Goal: Information Seeking & Learning: Learn about a topic

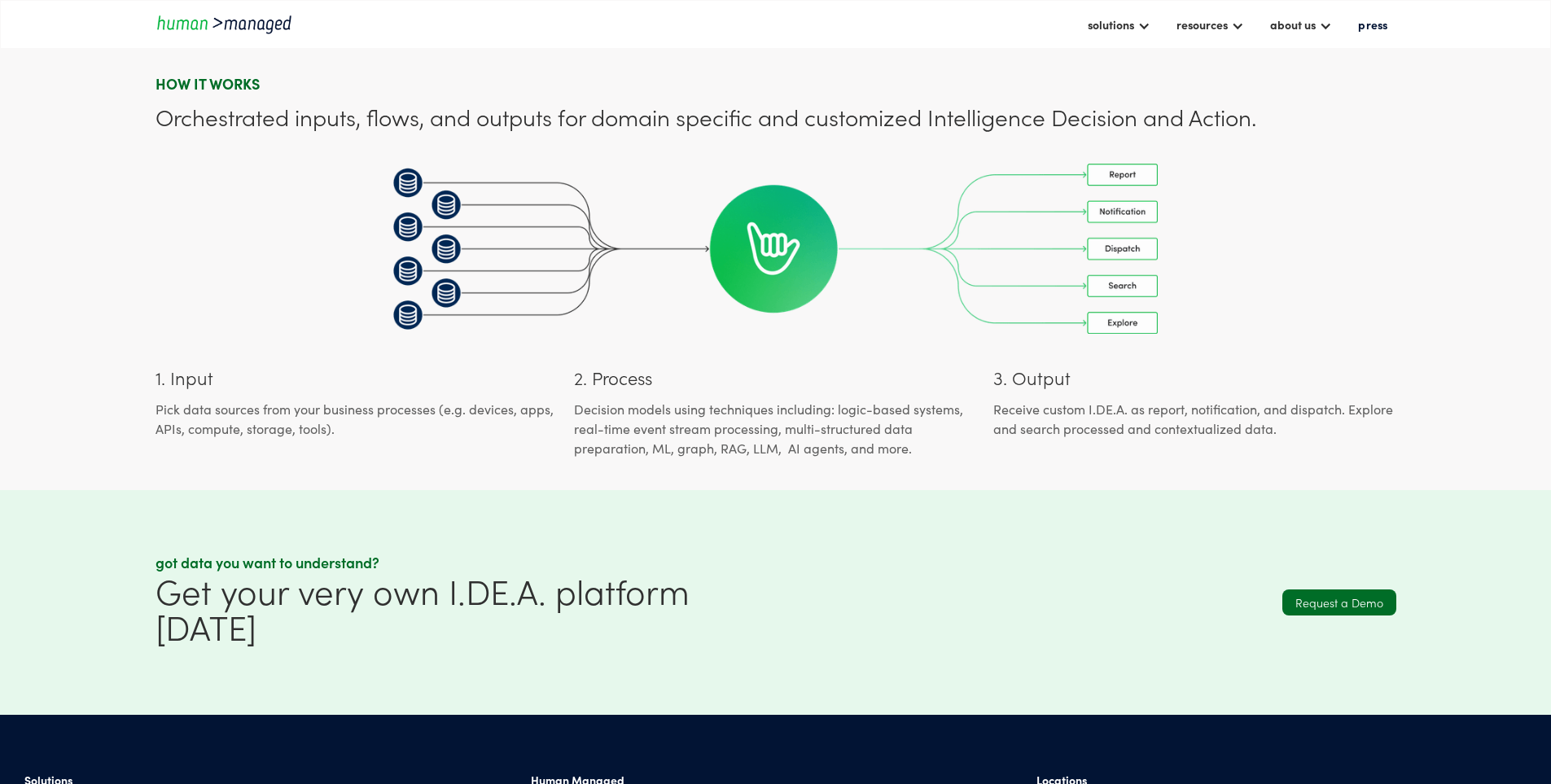
scroll to position [1438, 0]
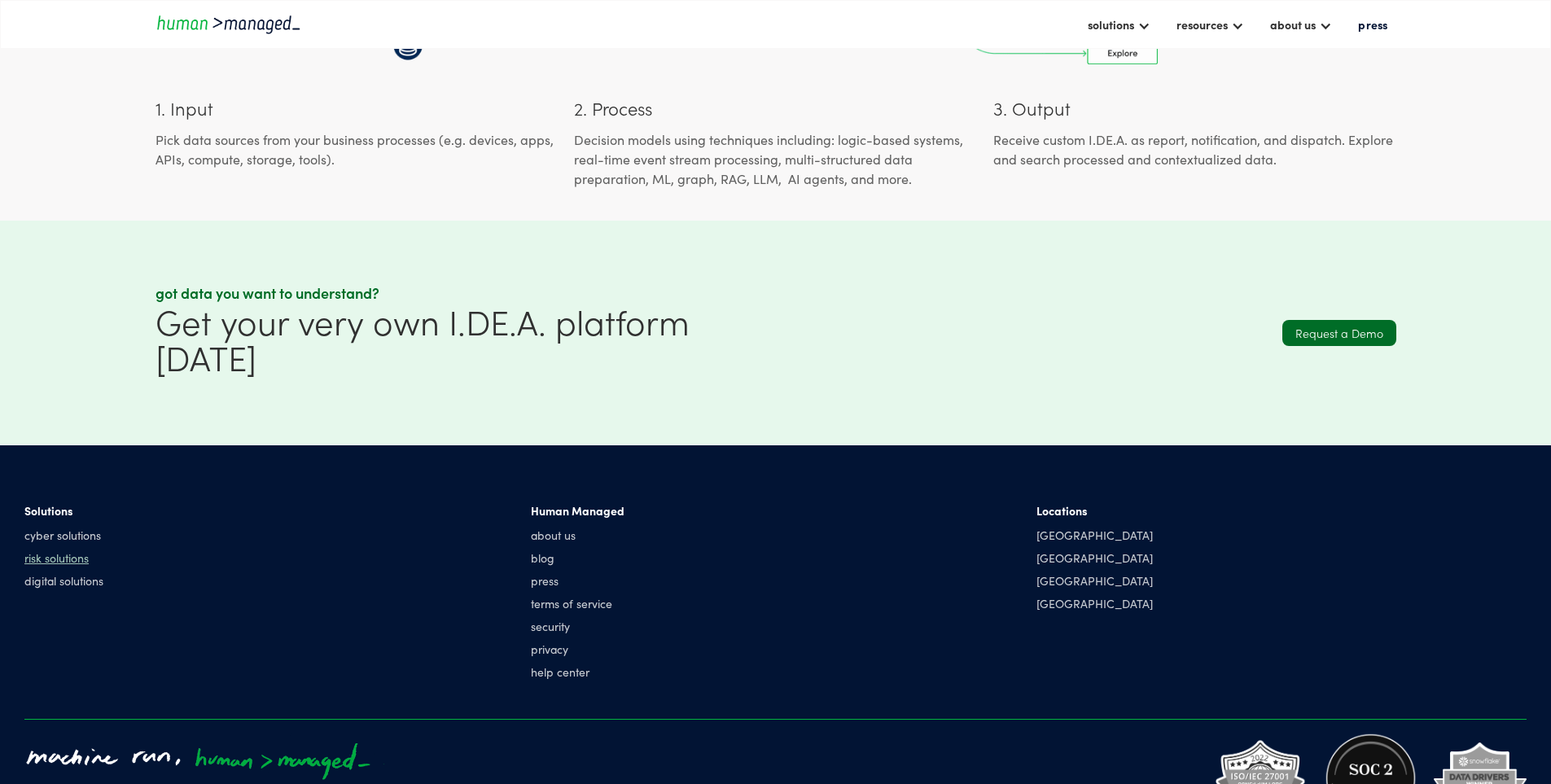
click at [104, 549] on link "risk solutions" at bounding box center [64, 557] width 79 height 16
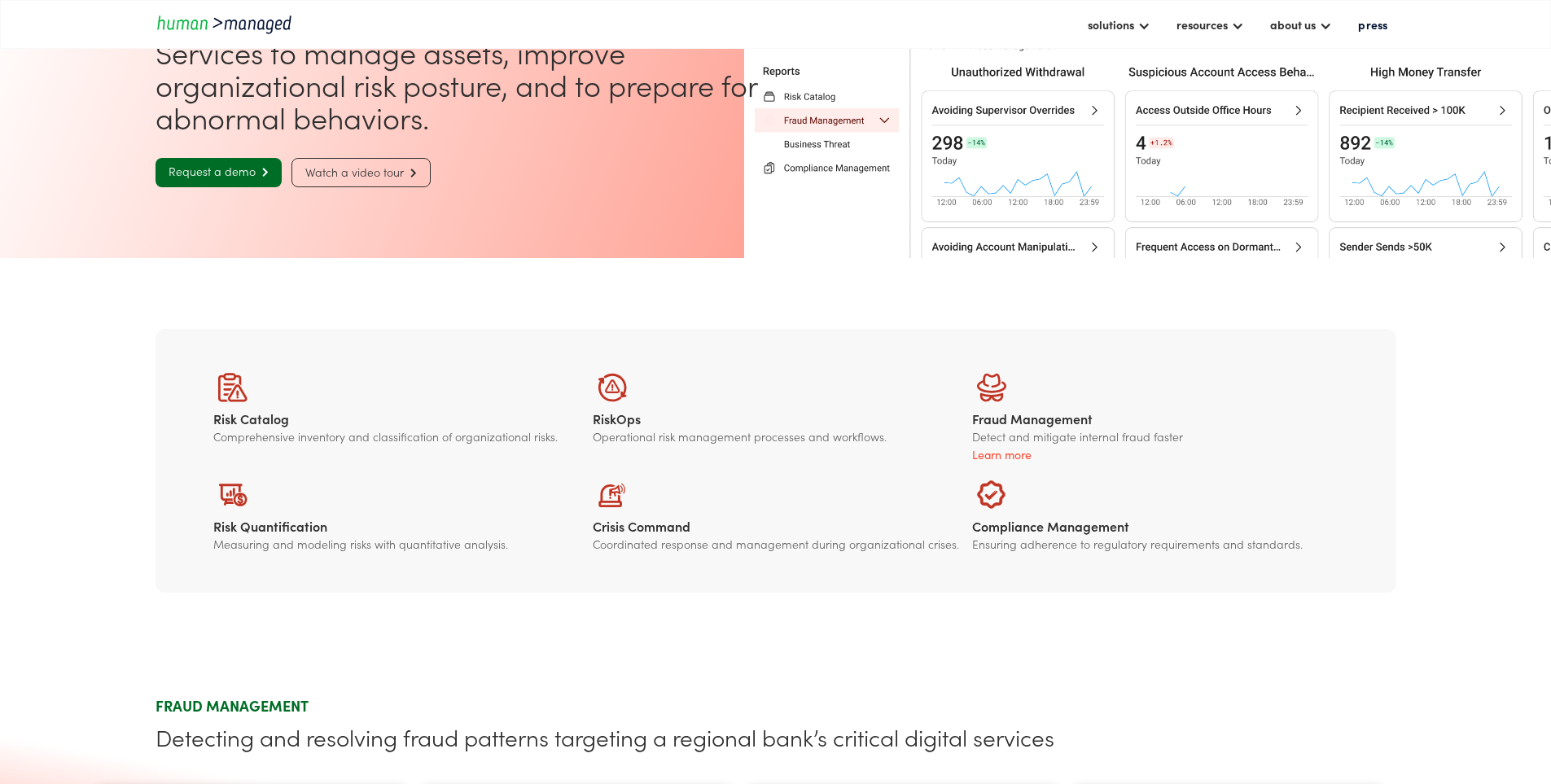
scroll to position [245, 0]
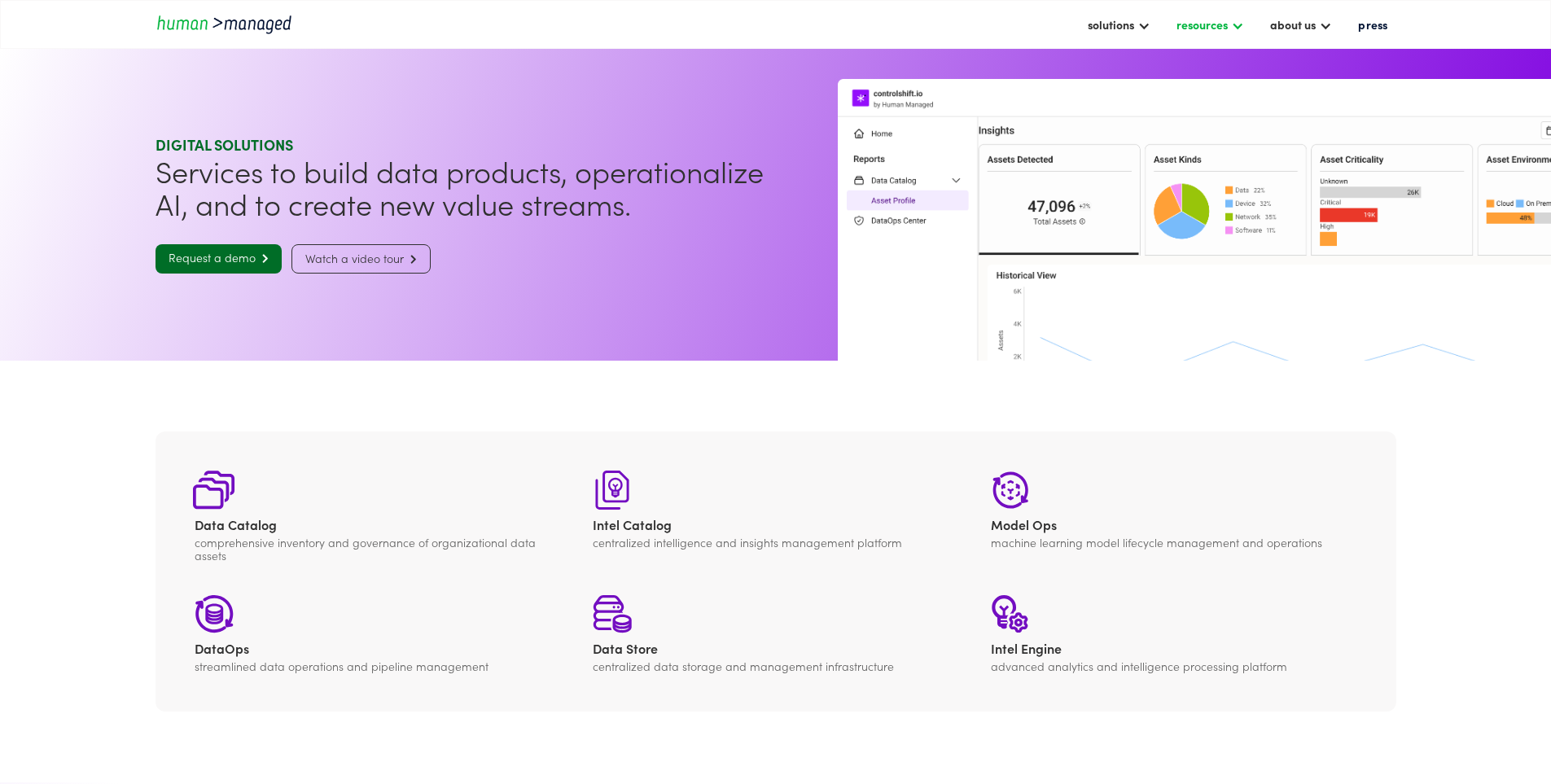
scroll to position [1438, 0]
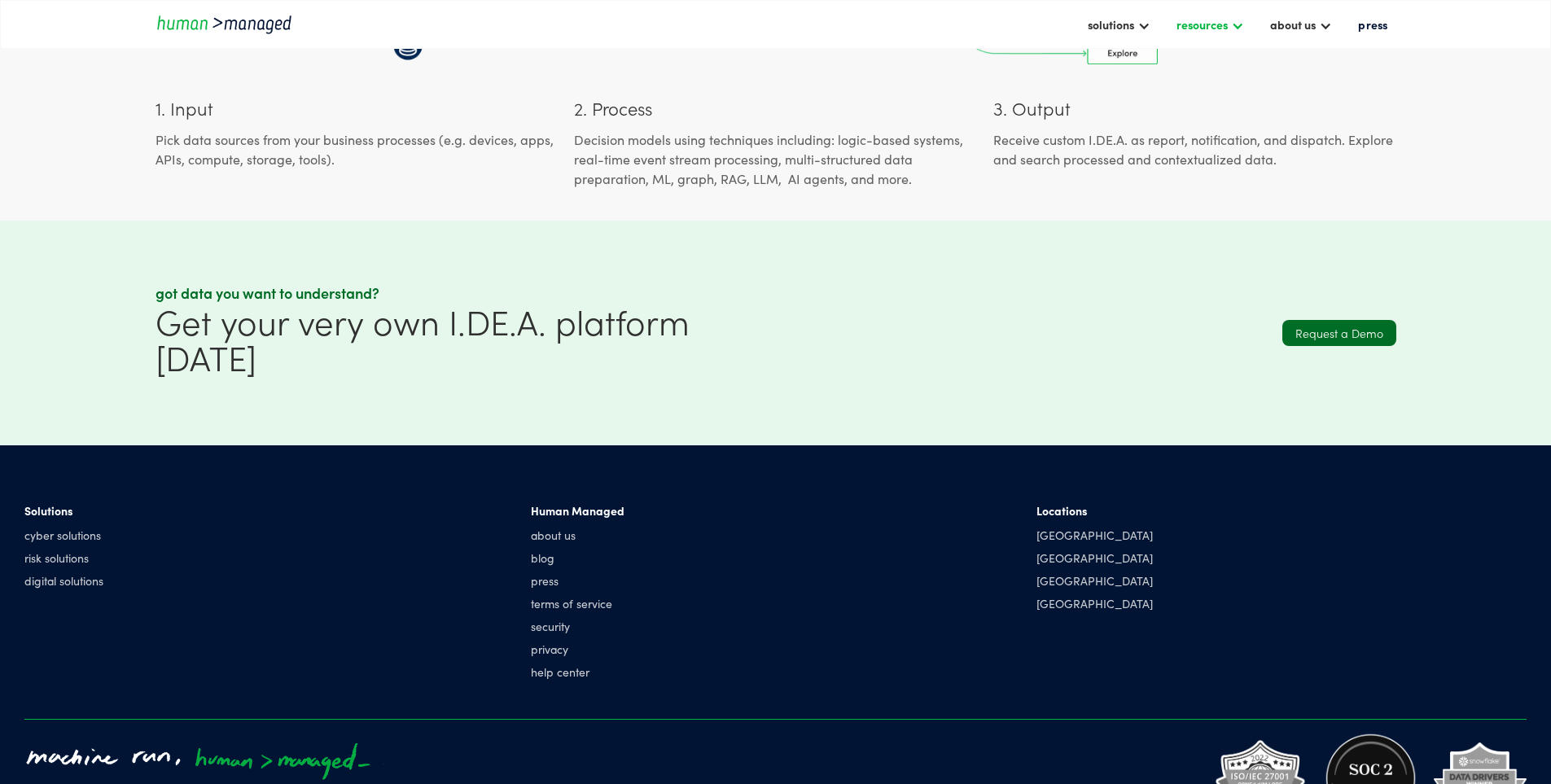
click at [1231, 22] on div at bounding box center [1237, 24] width 13 height 13
click at [1176, 96] on link "case studies" at bounding box center [1219, 108] width 85 height 25
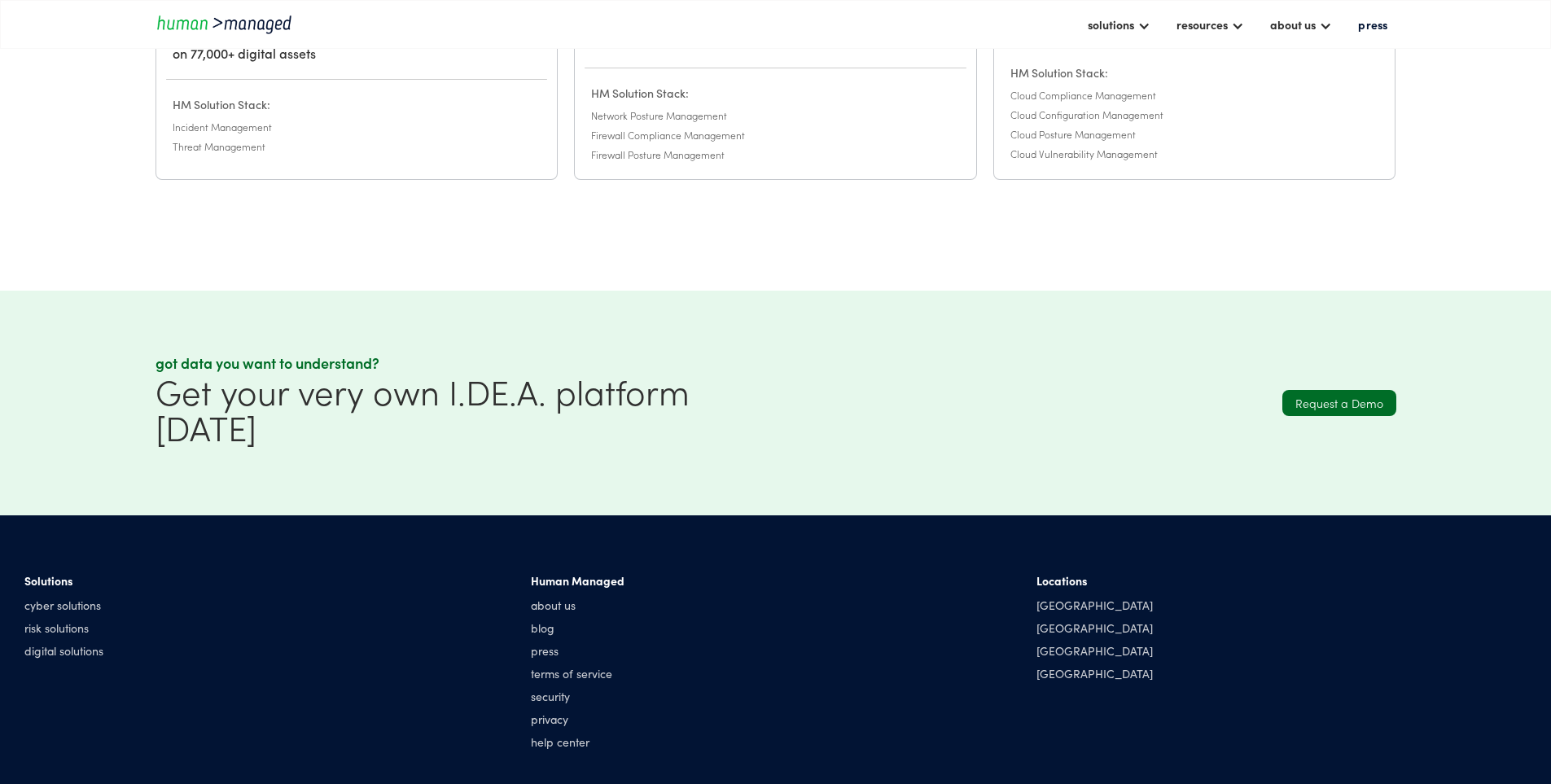
scroll to position [810, 0]
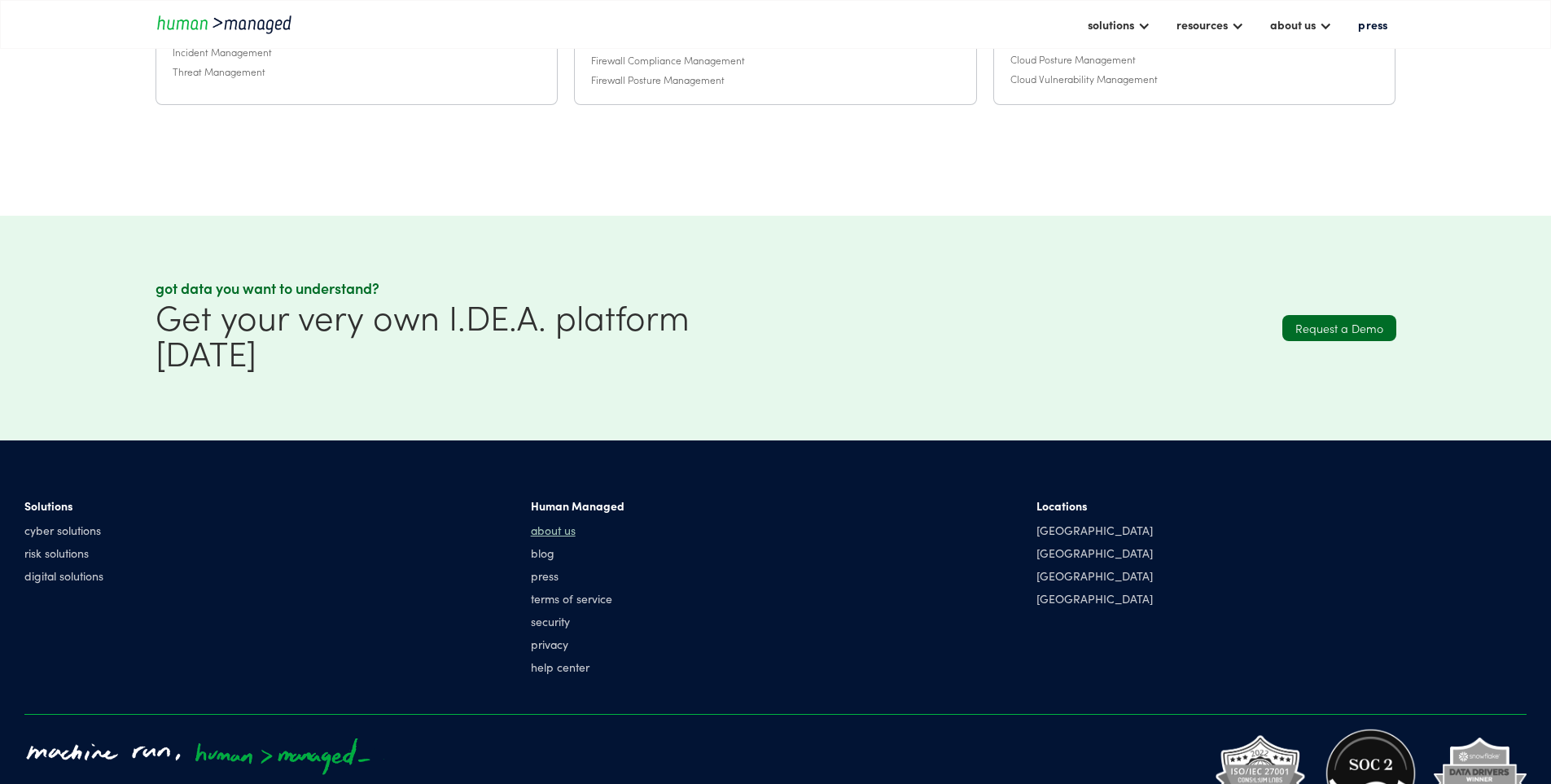
click at [625, 522] on link "about us" at bounding box center [578, 530] width 94 height 16
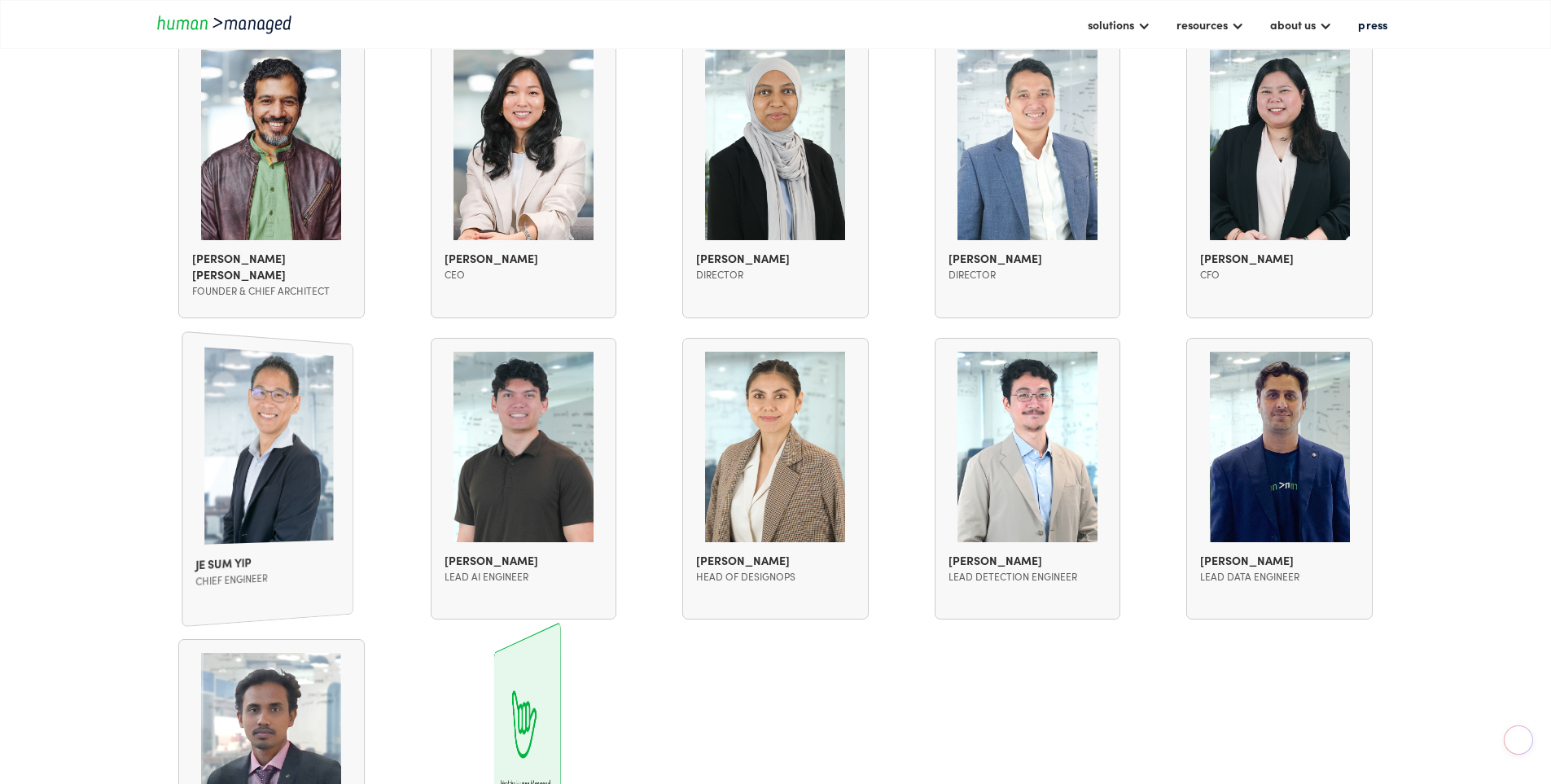
scroll to position [1302, 0]
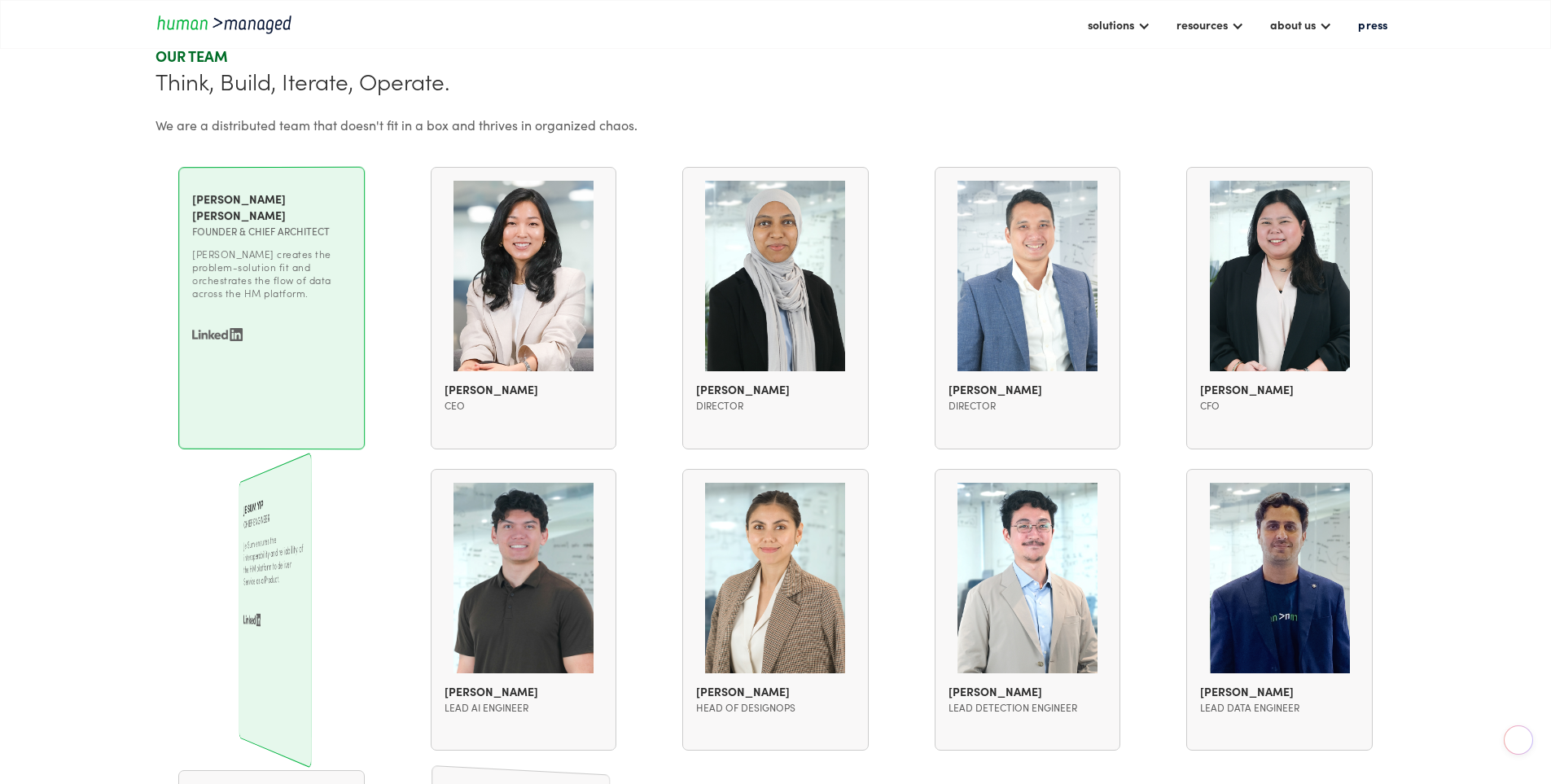
click at [324, 299] on p "[PERSON_NAME] creates the problem-solution fit and orchestrates the flow of dat…" at bounding box center [271, 273] width 159 height 52
